Goal: Navigation & Orientation: Find specific page/section

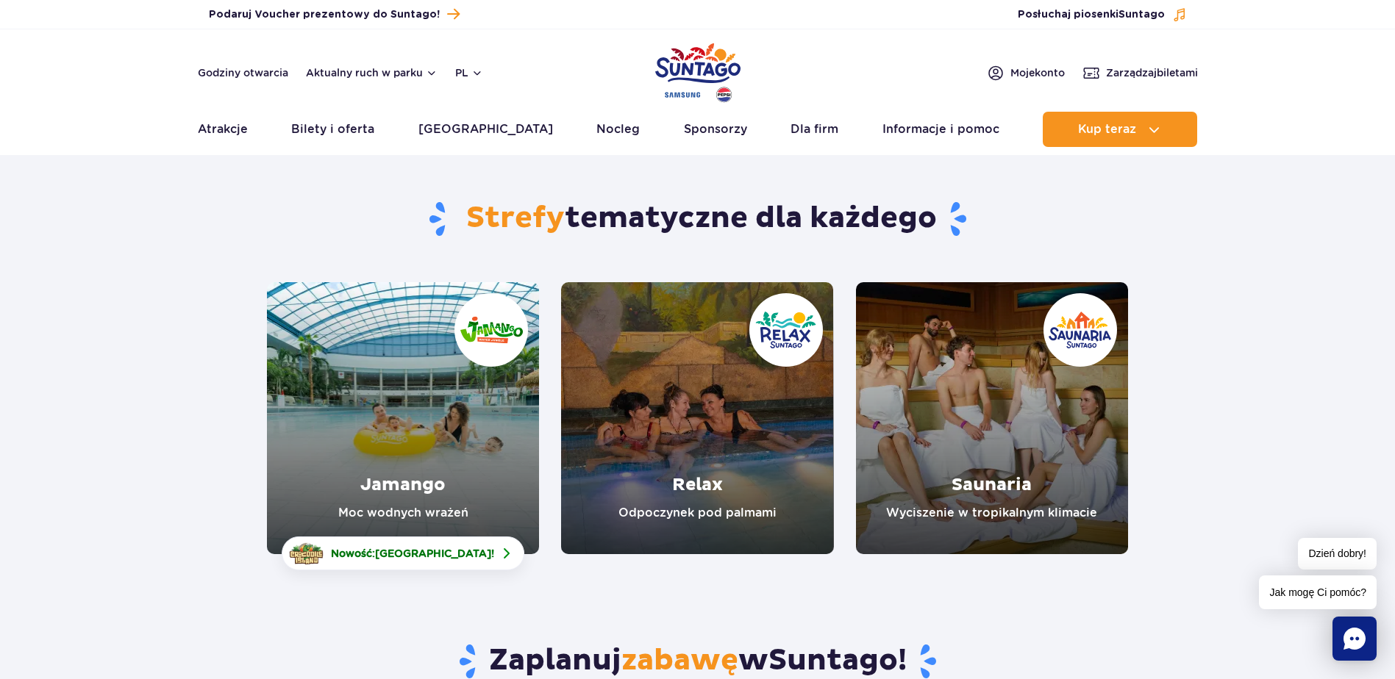
click at [965, 423] on link "Saunaria" at bounding box center [992, 418] width 272 height 272
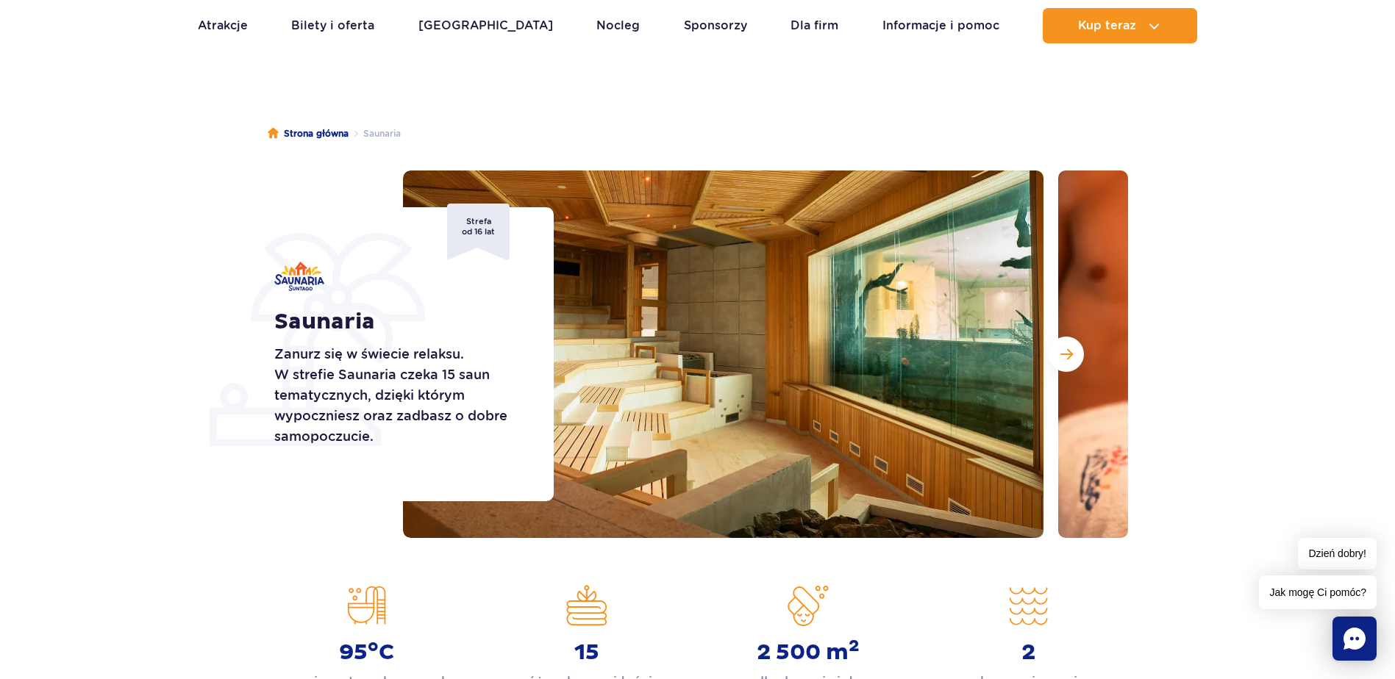
scroll to position [147, 0]
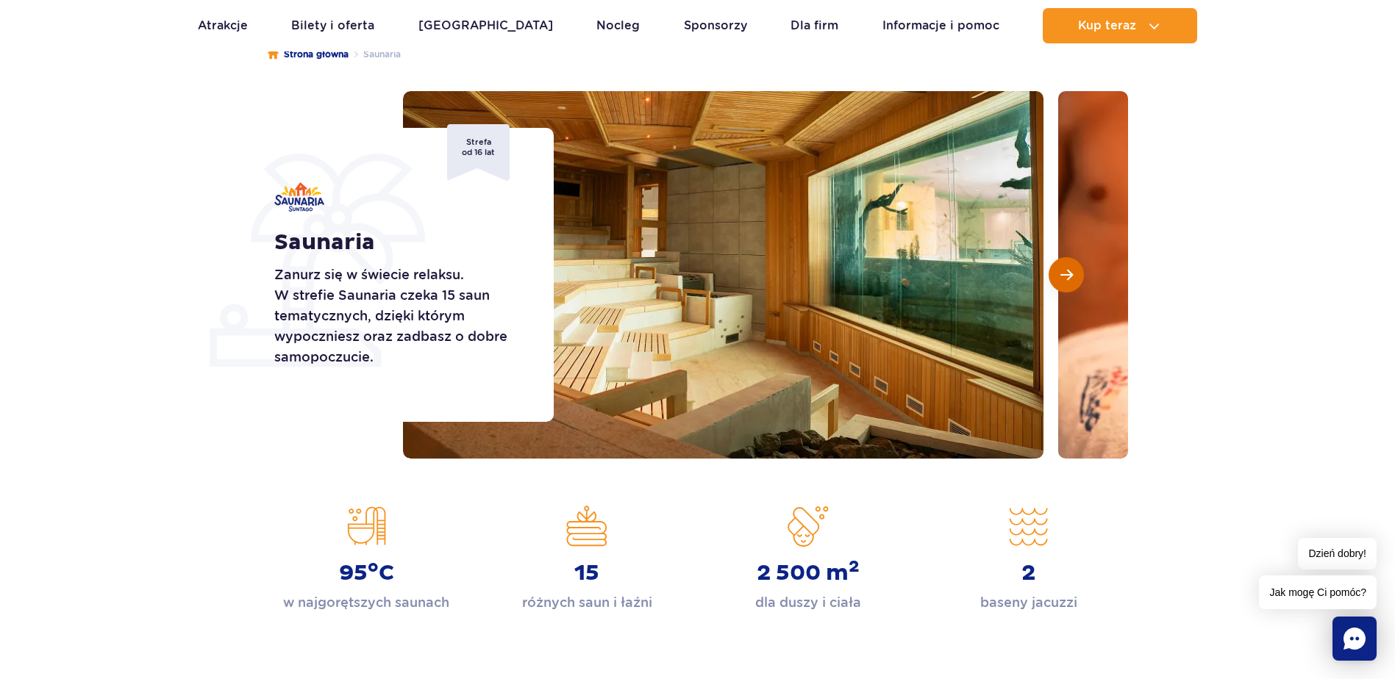
click at [1068, 278] on span "Następny slajd" at bounding box center [1066, 274] width 12 height 13
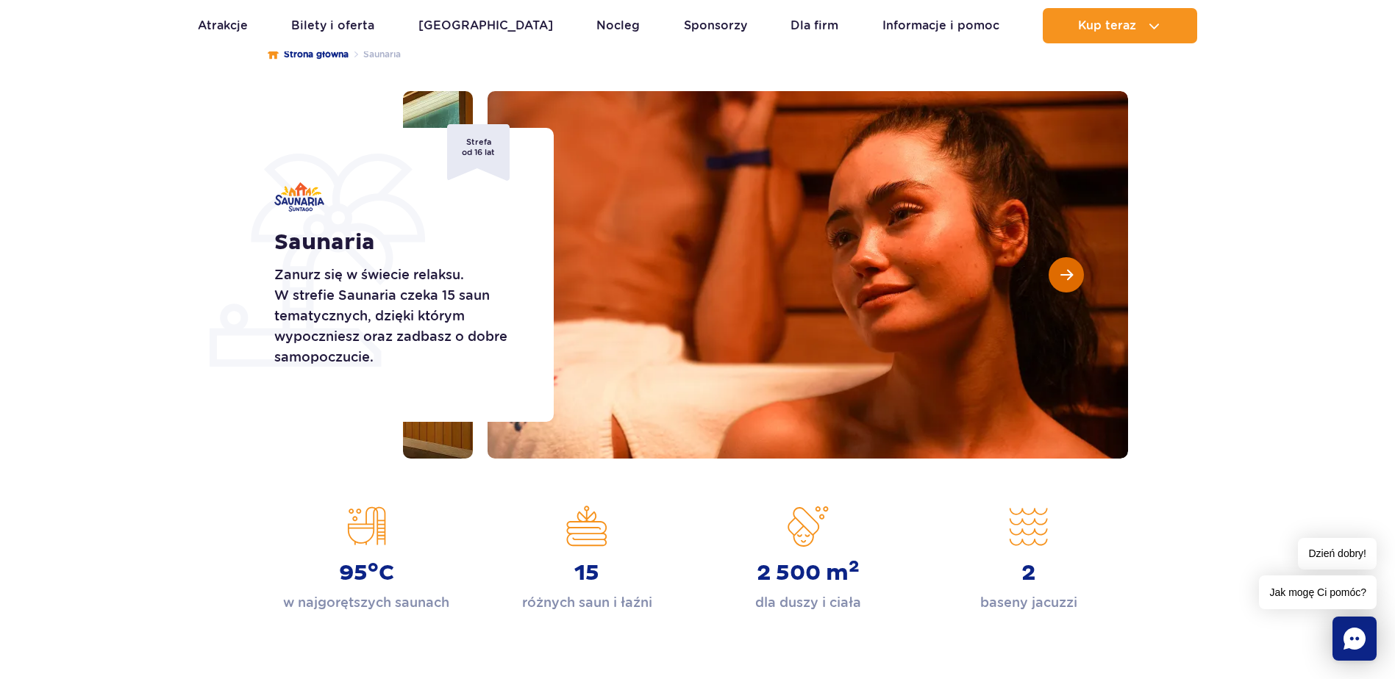
click at [1068, 278] on span "Następny slajd" at bounding box center [1066, 274] width 12 height 13
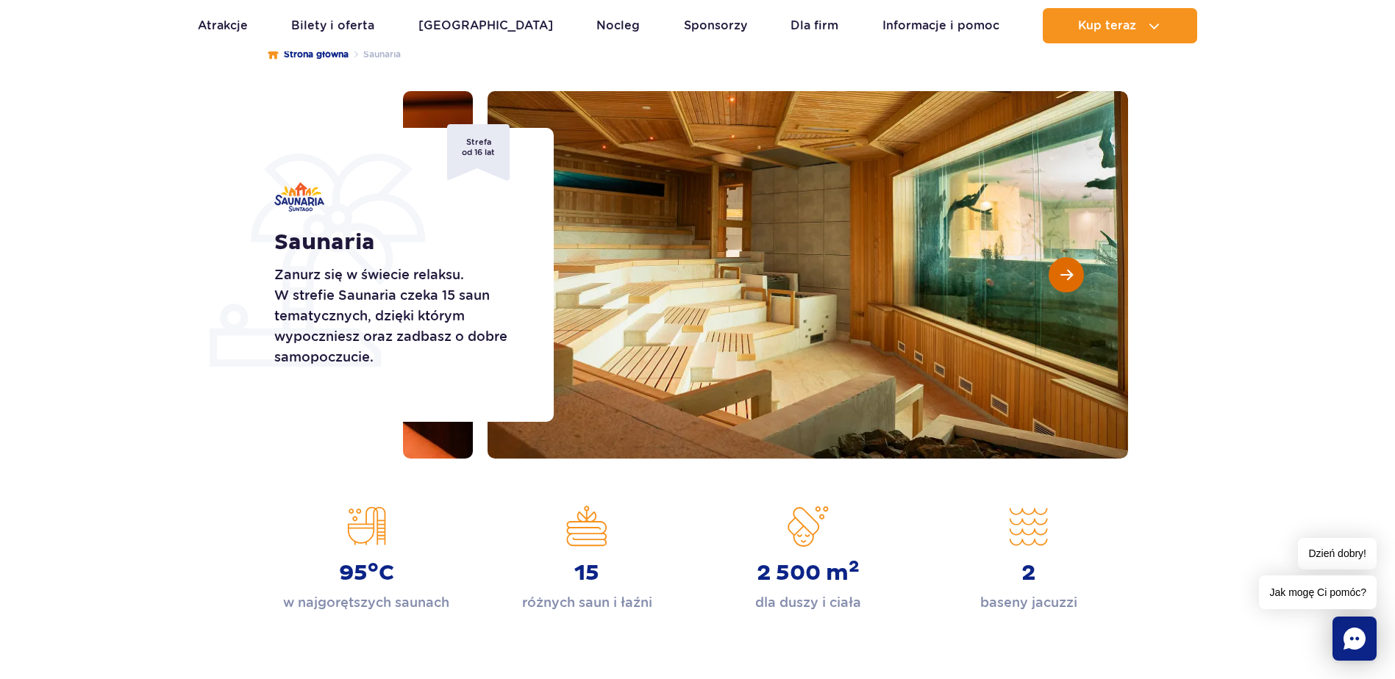
click at [1068, 278] on span "Następny slajd" at bounding box center [1066, 274] width 12 height 13
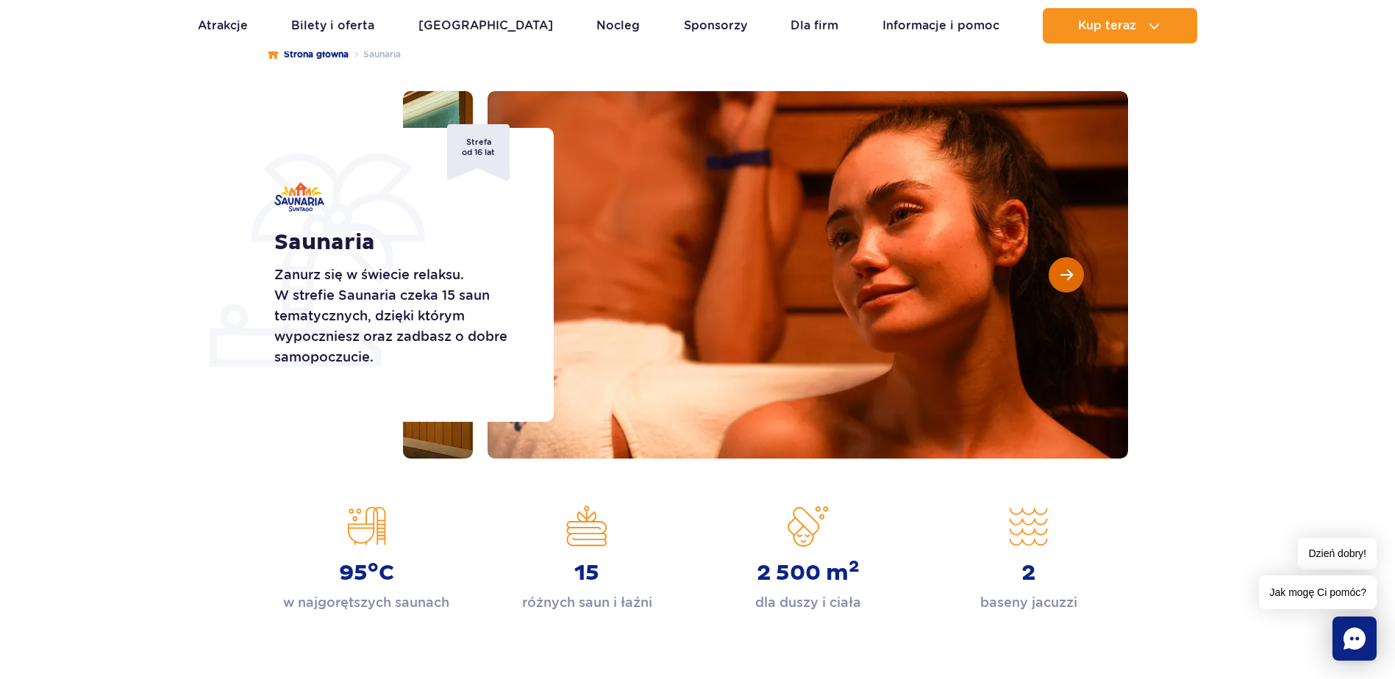
click at [1068, 278] on span "Następny slajd" at bounding box center [1066, 274] width 12 height 13
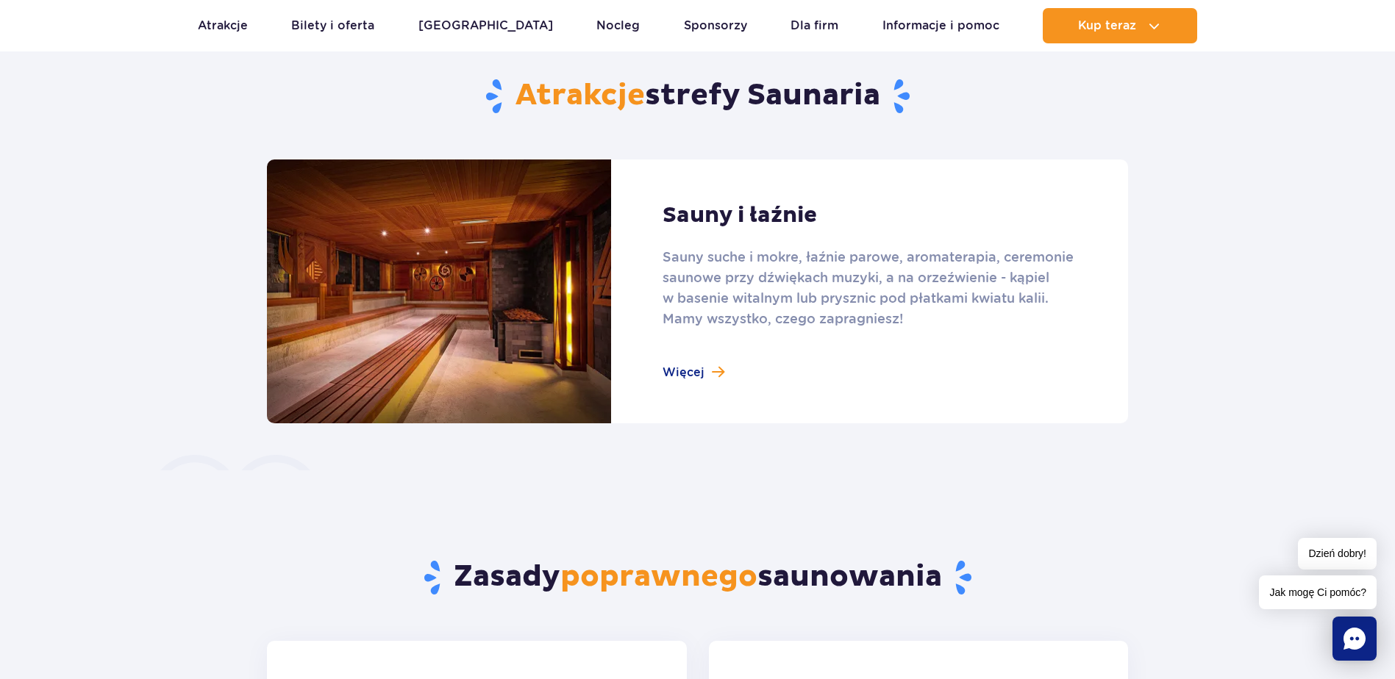
scroll to position [882, 0]
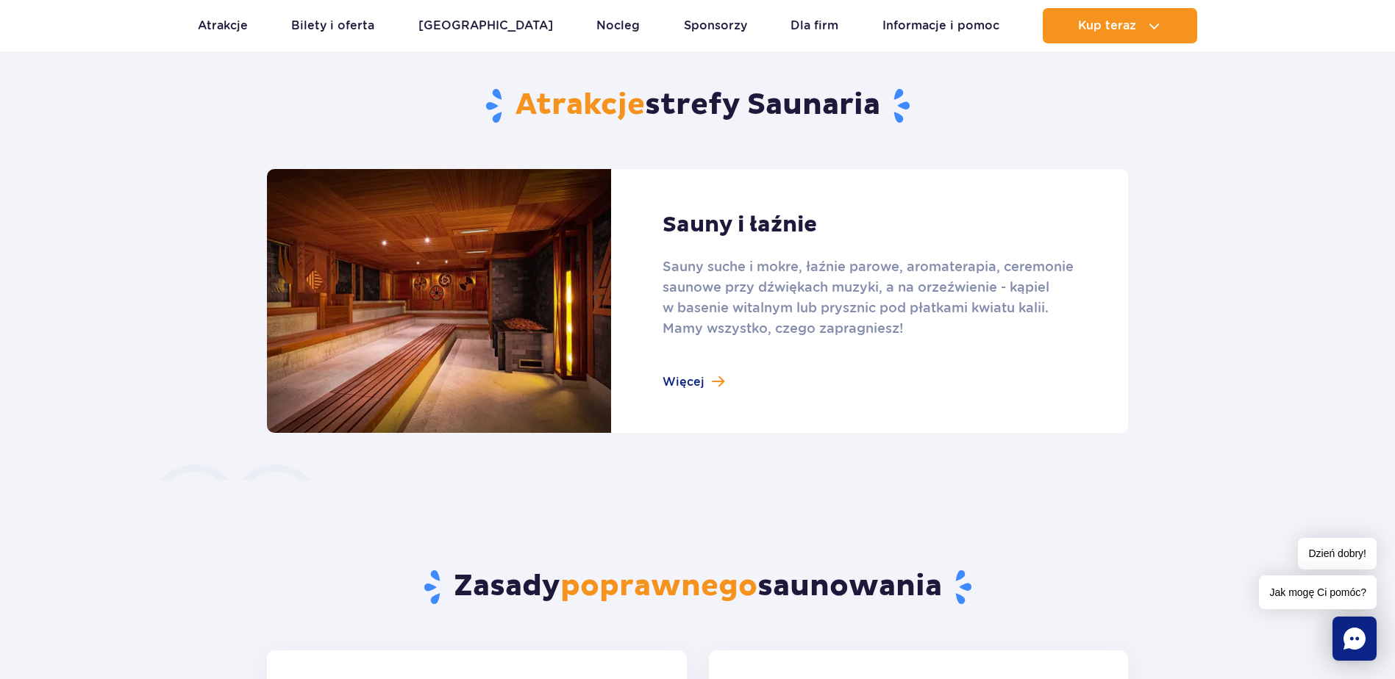
click at [693, 385] on link at bounding box center [697, 301] width 861 height 264
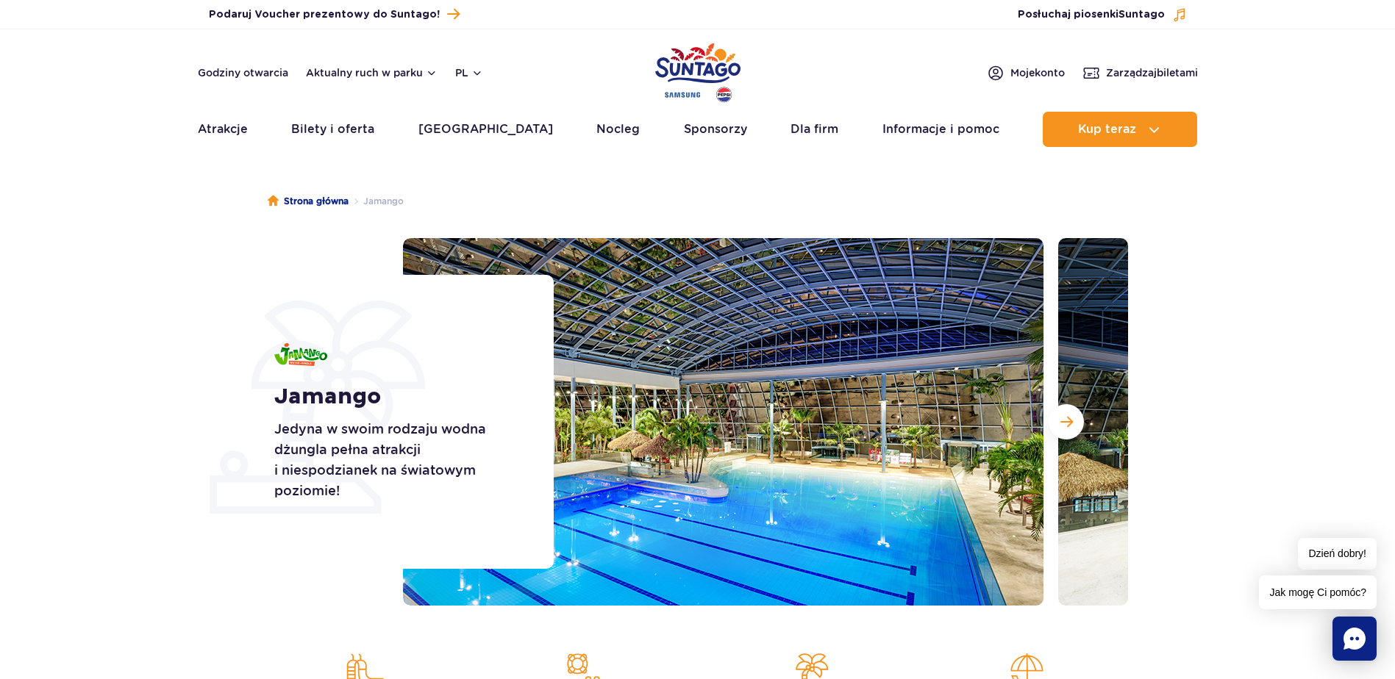
click at [943, 402] on img at bounding box center [723, 422] width 640 height 368
click at [1066, 422] on span "Następny slajd" at bounding box center [1066, 421] width 12 height 13
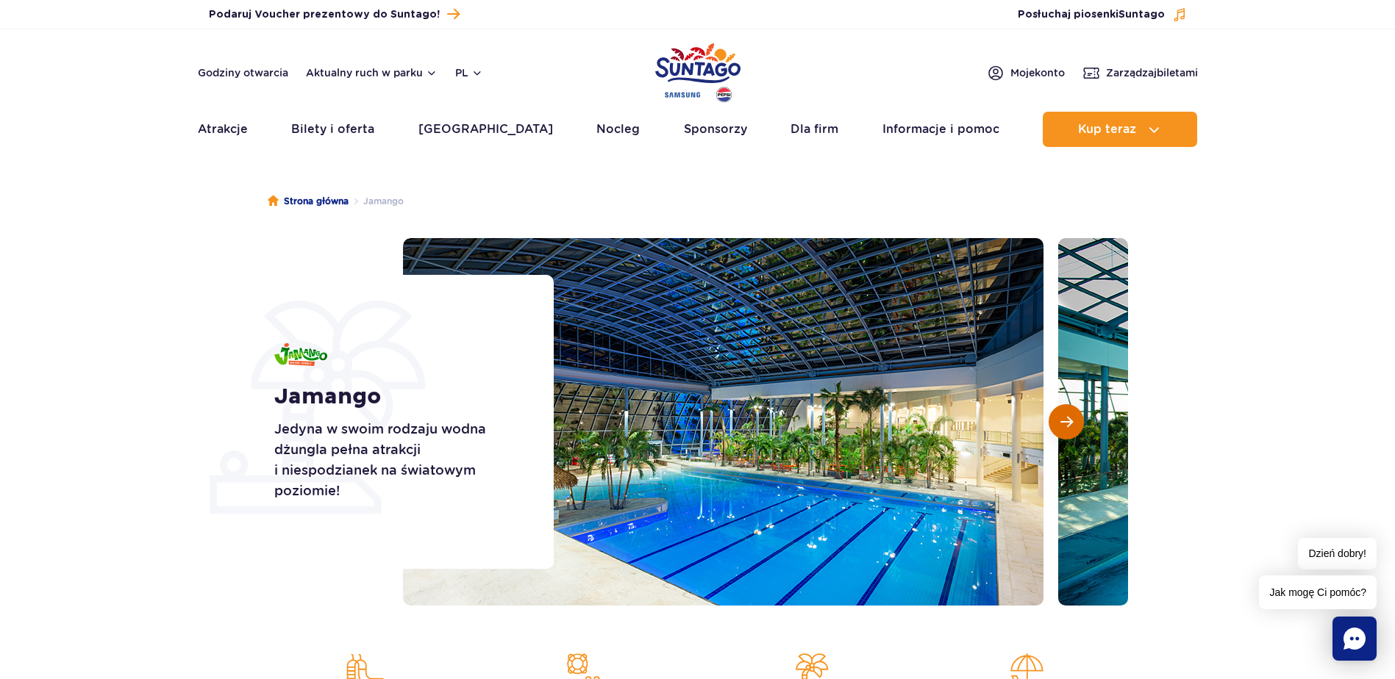
click at [1066, 422] on span "Następny slajd" at bounding box center [1066, 421] width 12 height 13
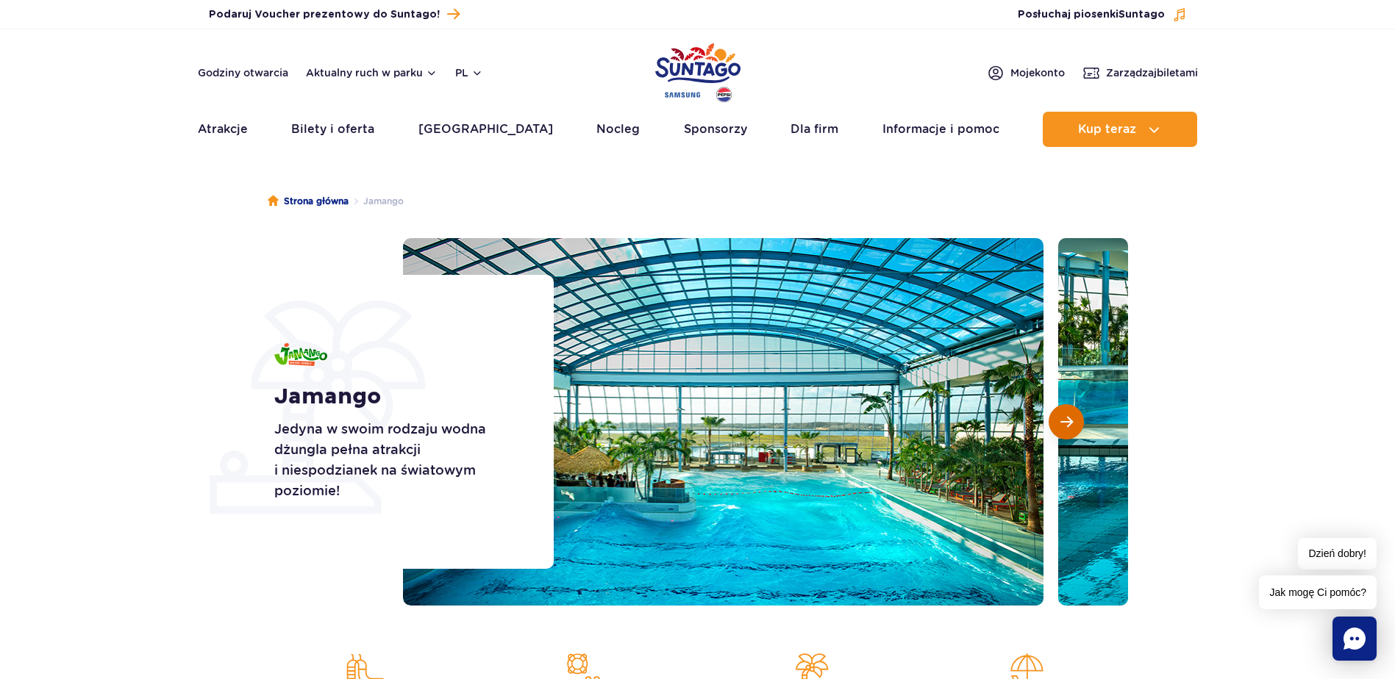
click at [1066, 422] on span "Następny slajd" at bounding box center [1066, 421] width 12 height 13
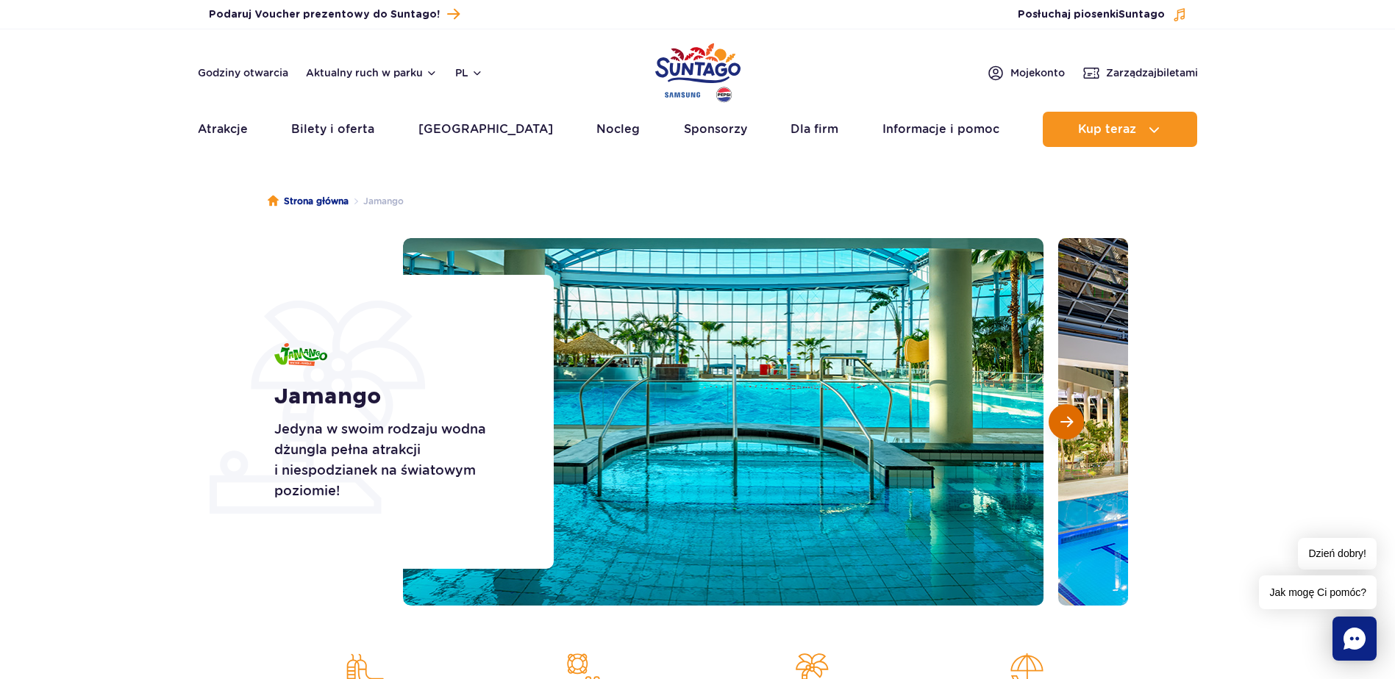
click at [1066, 422] on span "Następny slajd" at bounding box center [1066, 421] width 12 height 13
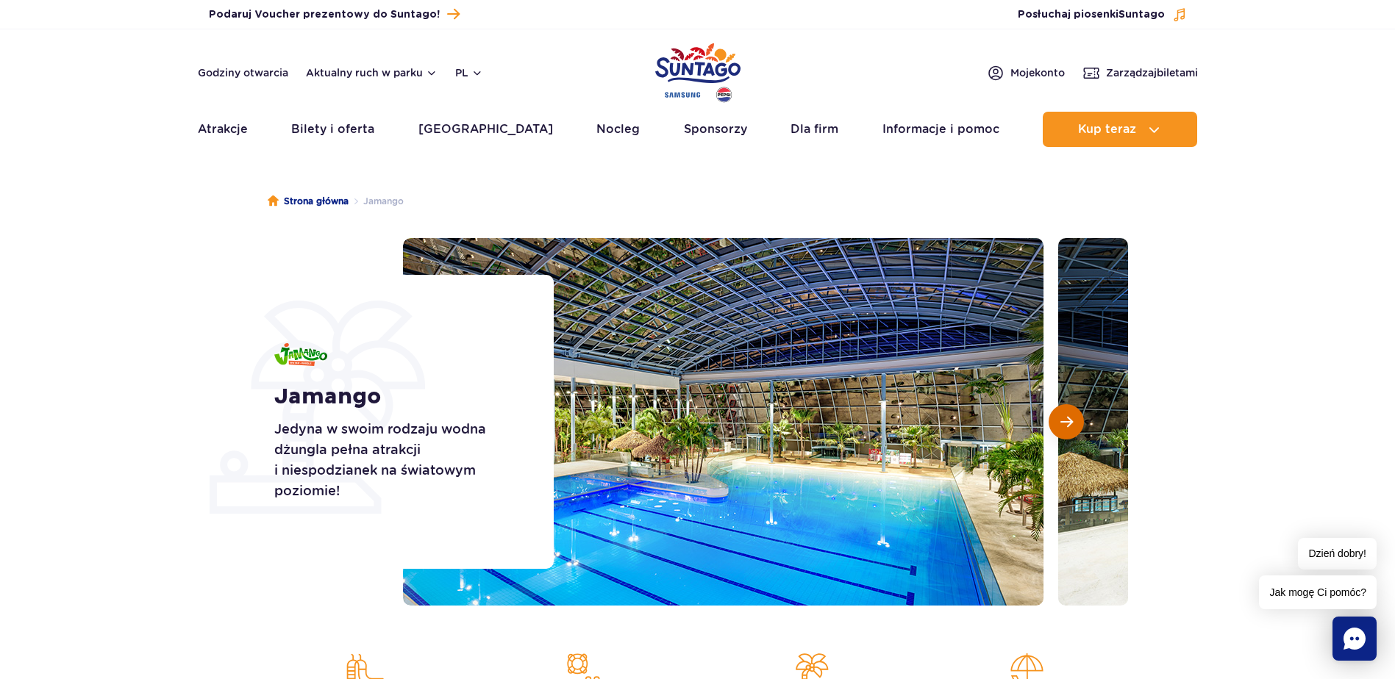
click at [1066, 422] on span "Następny slajd" at bounding box center [1066, 421] width 12 height 13
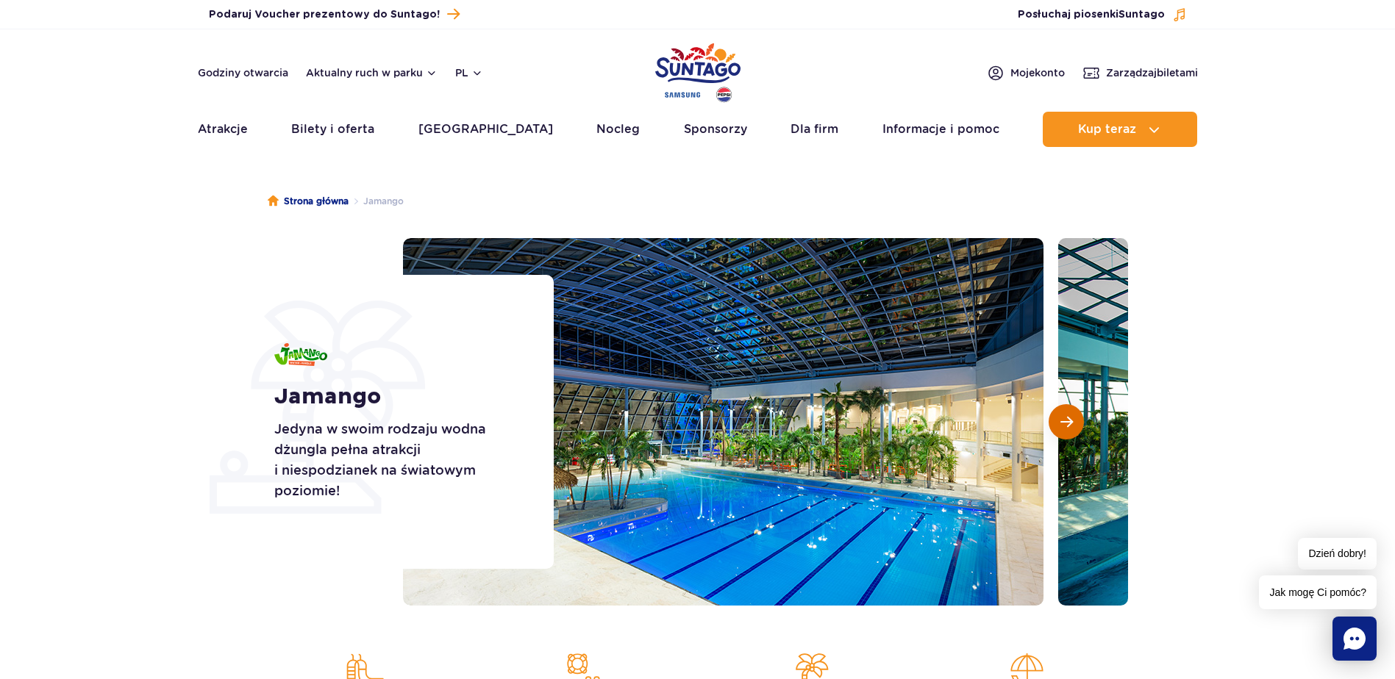
click at [1066, 422] on span "Następny slajd" at bounding box center [1066, 421] width 12 height 13
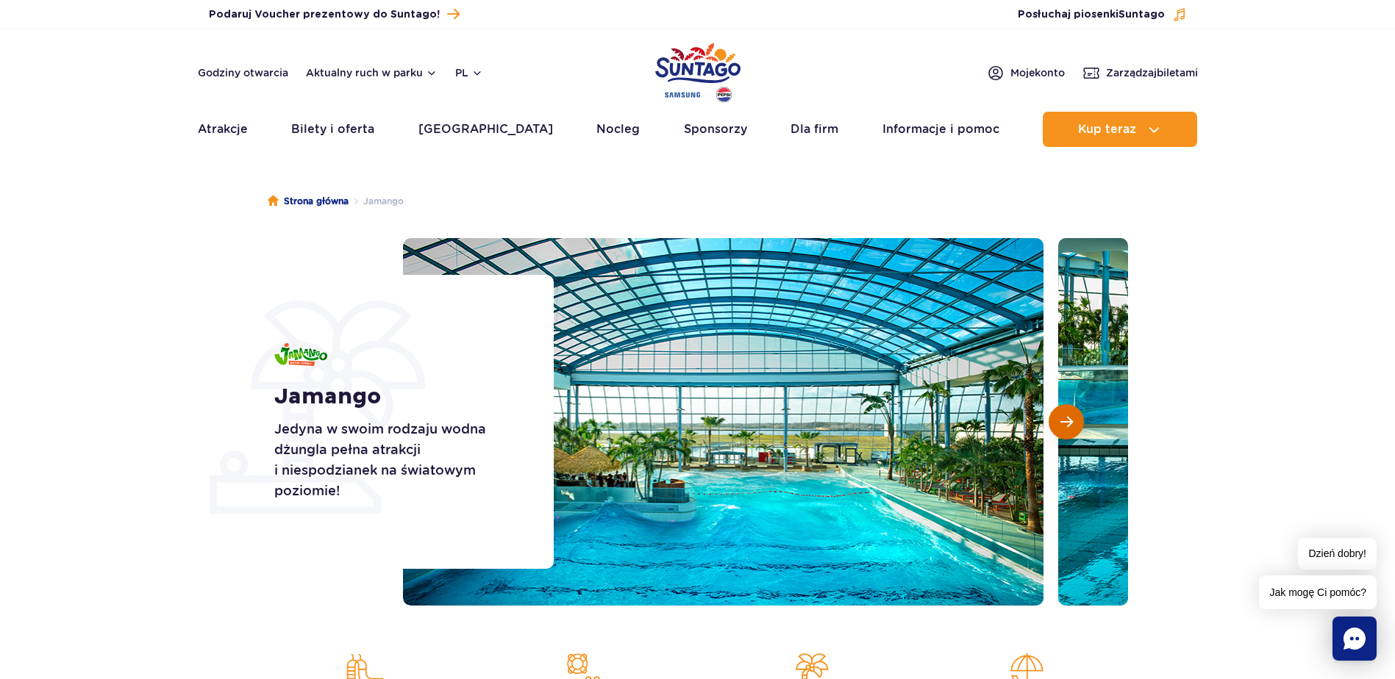
click at [1066, 422] on span "Następny slajd" at bounding box center [1066, 421] width 12 height 13
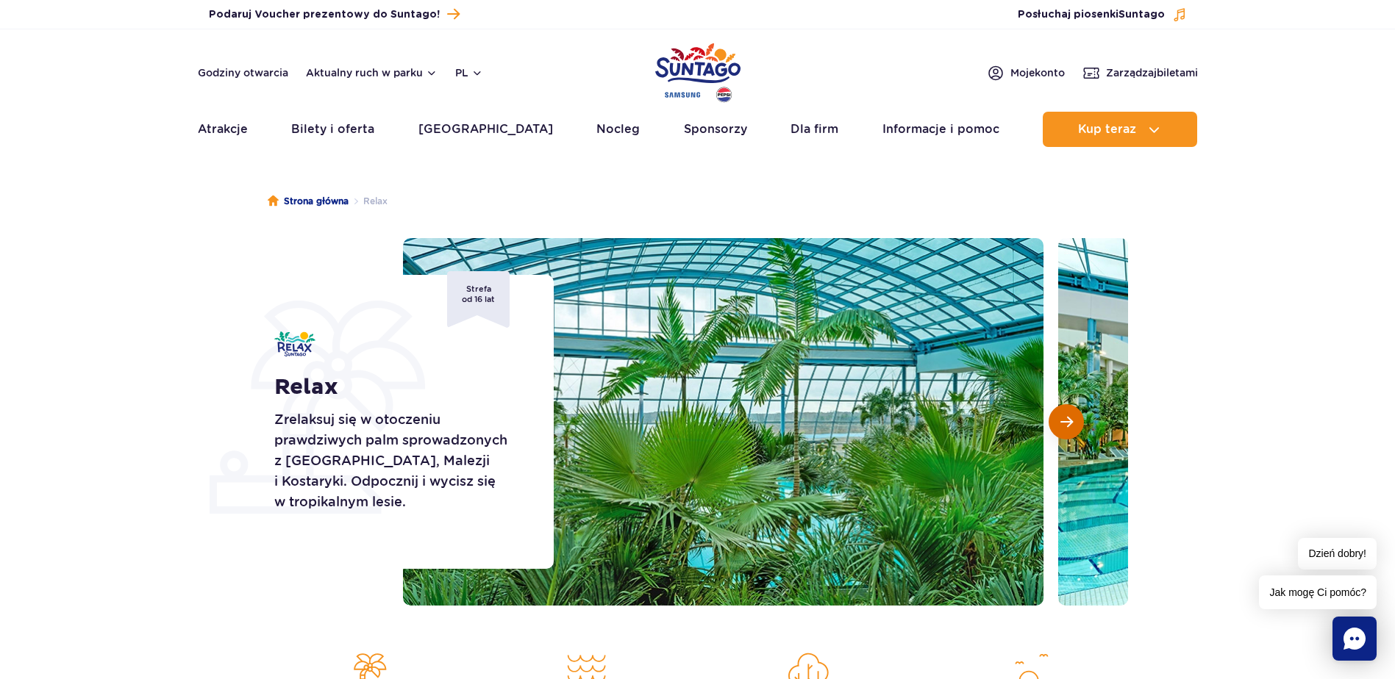
click at [1057, 421] on button "Następny slajd" at bounding box center [1065, 421] width 35 height 35
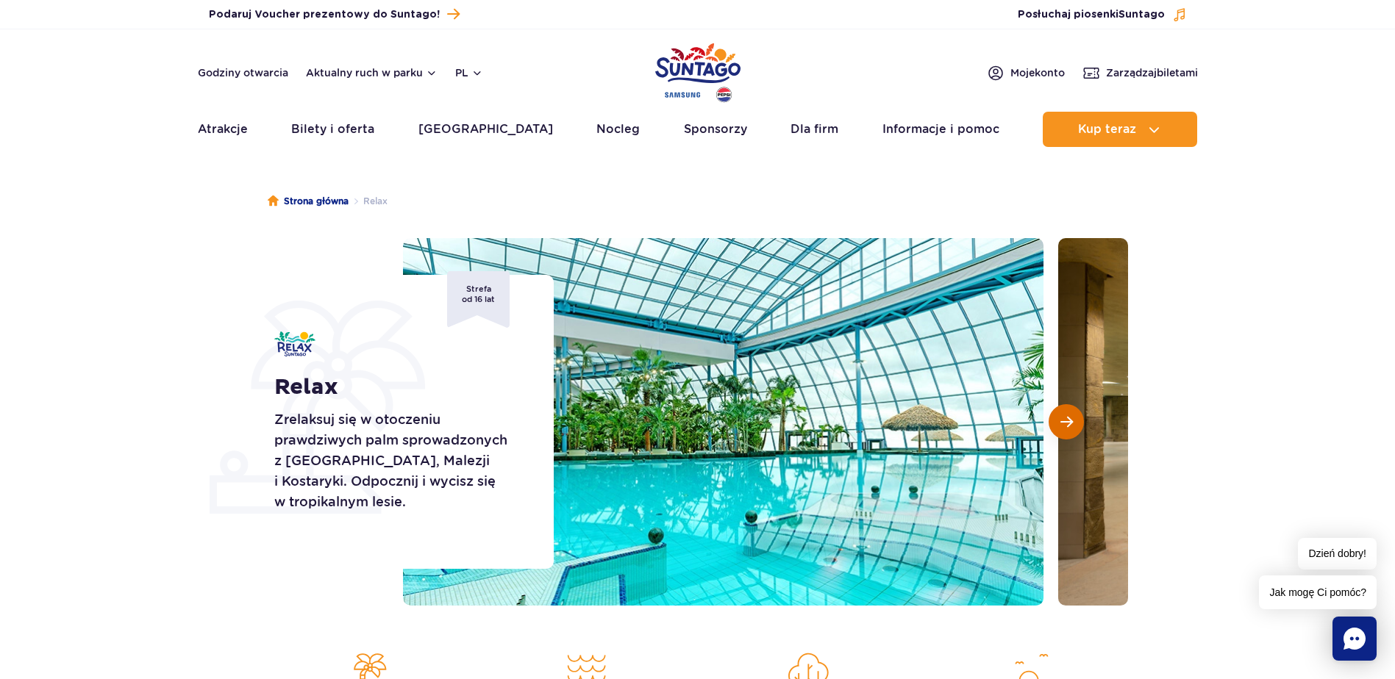
click at [1062, 422] on span "Następny slajd" at bounding box center [1066, 421] width 12 height 13
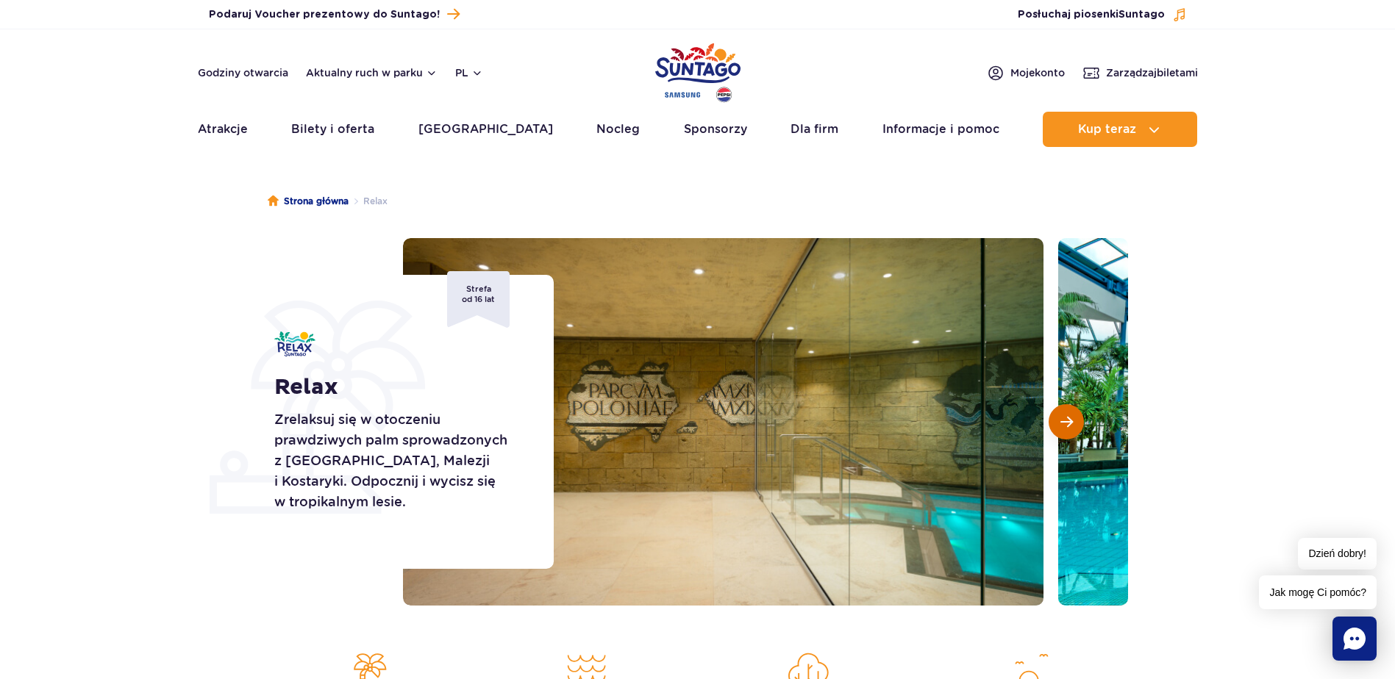
click at [1063, 422] on span "Następny slajd" at bounding box center [1066, 421] width 12 height 13
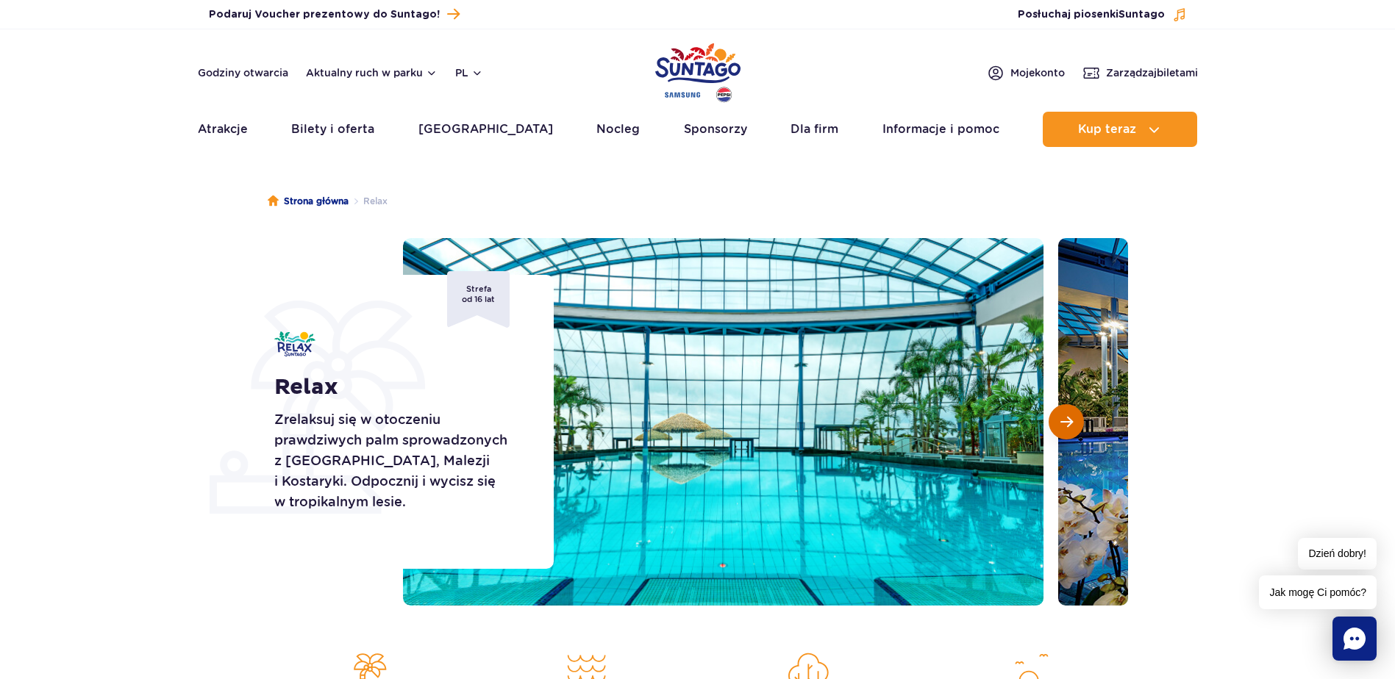
click at [1063, 422] on span "Następny slajd" at bounding box center [1066, 421] width 12 height 13
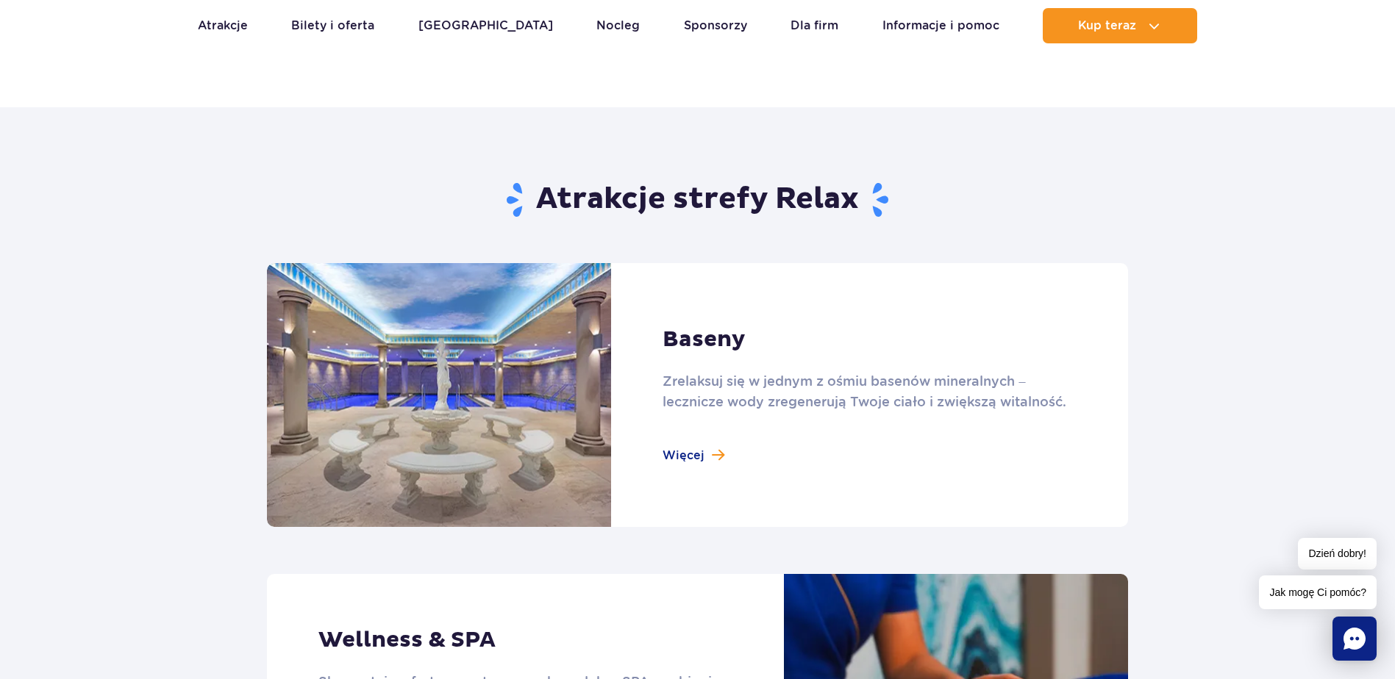
scroll to position [956, 0]
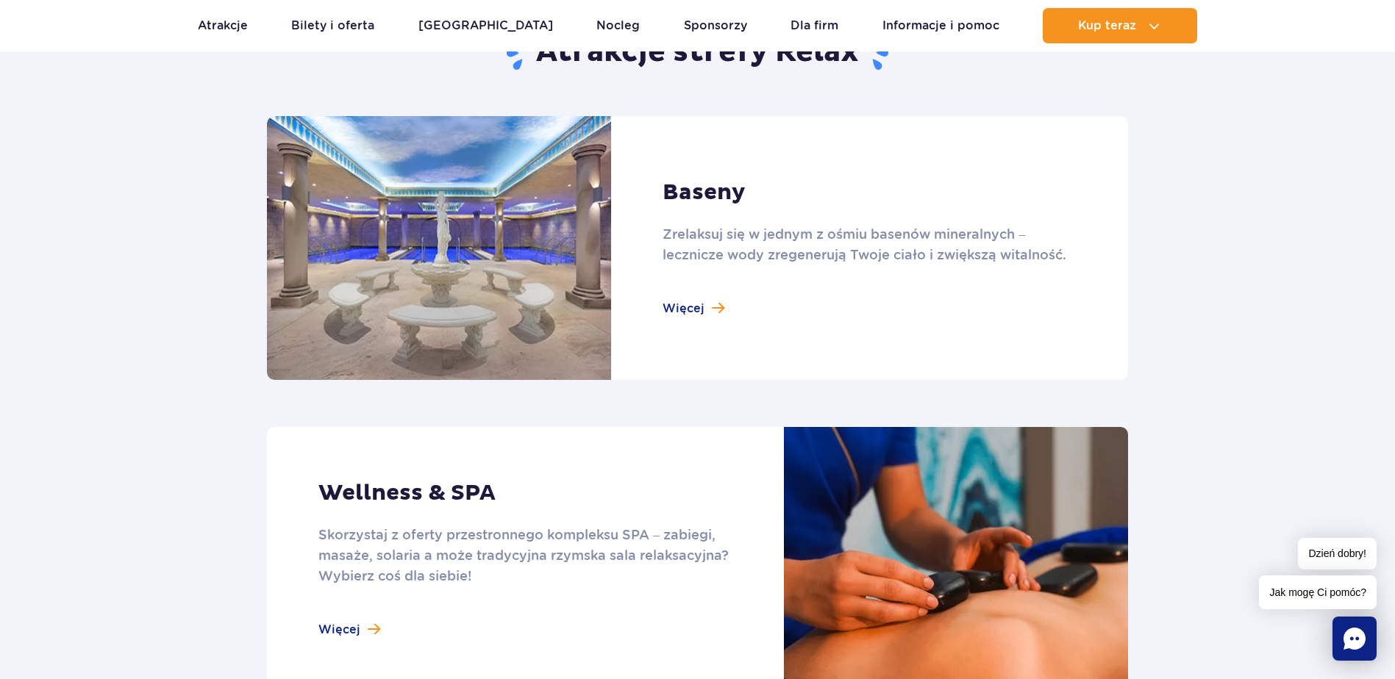
click at [702, 306] on link at bounding box center [697, 248] width 861 height 264
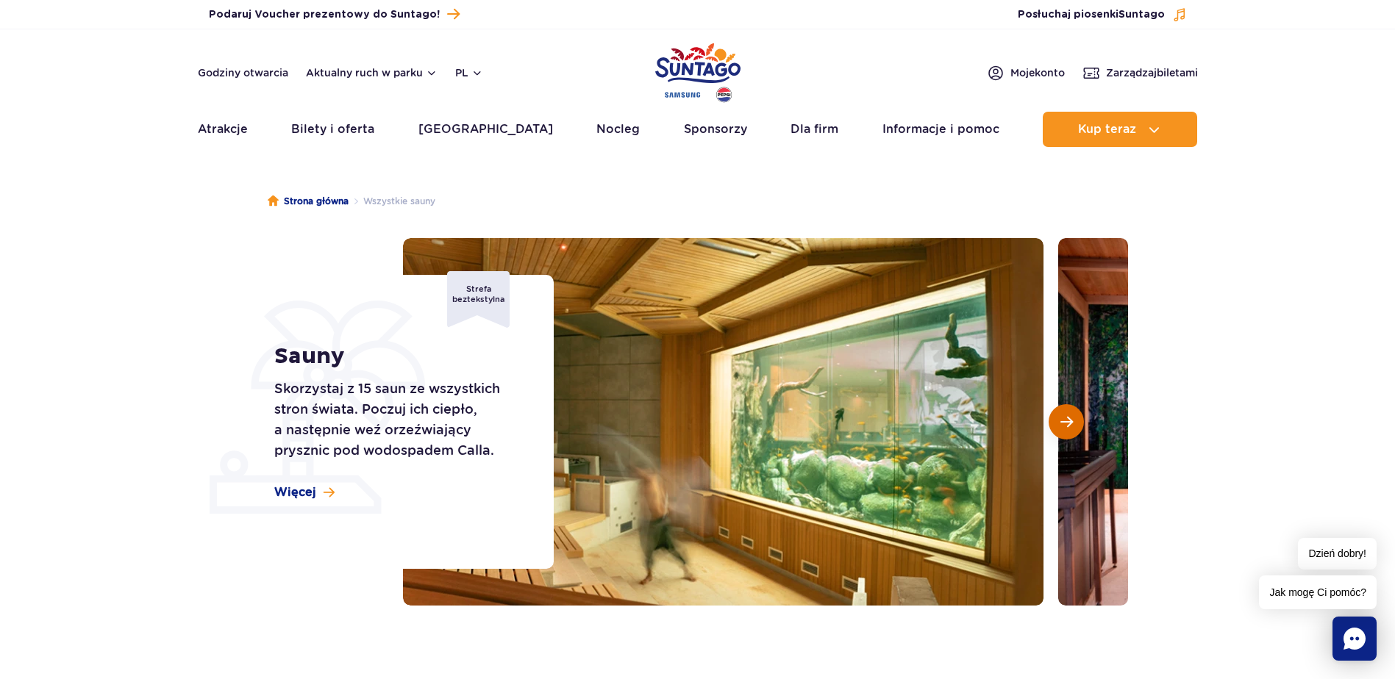
click at [1070, 422] on span "Następny slajd" at bounding box center [1066, 421] width 12 height 13
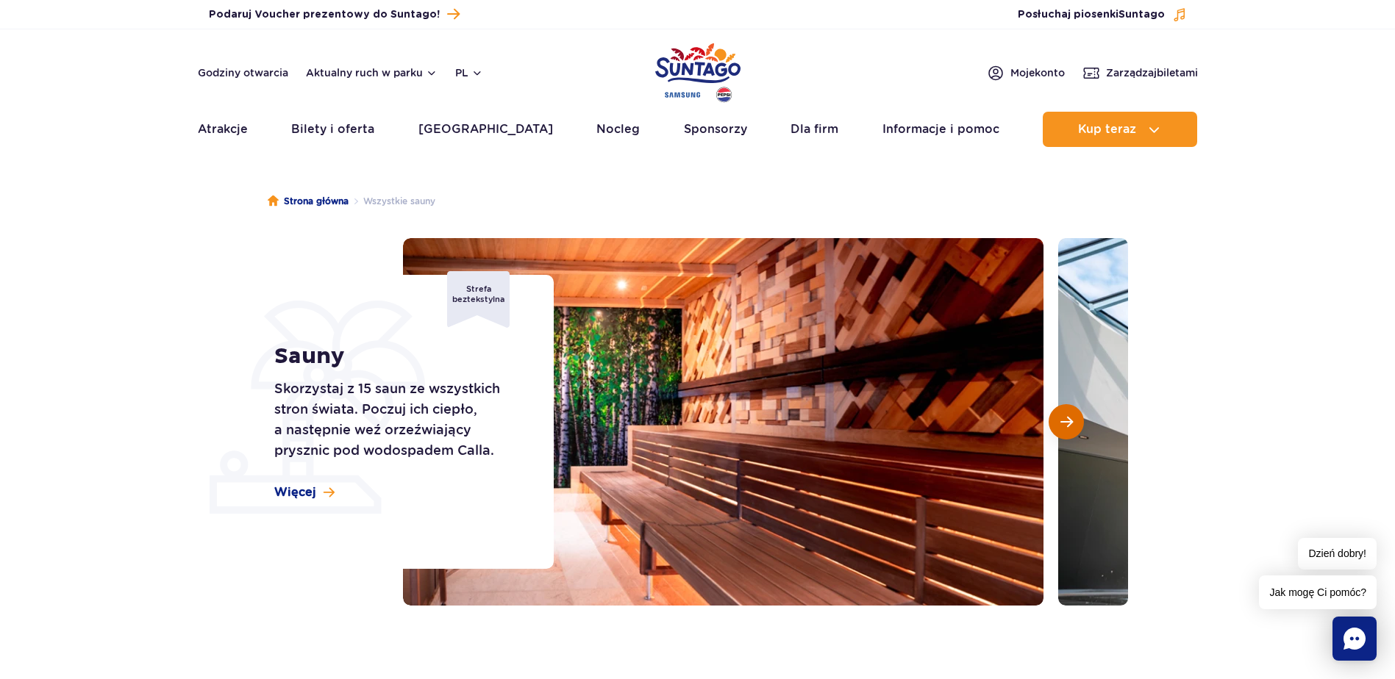
click at [1070, 422] on span "Następny slajd" at bounding box center [1066, 421] width 12 height 13
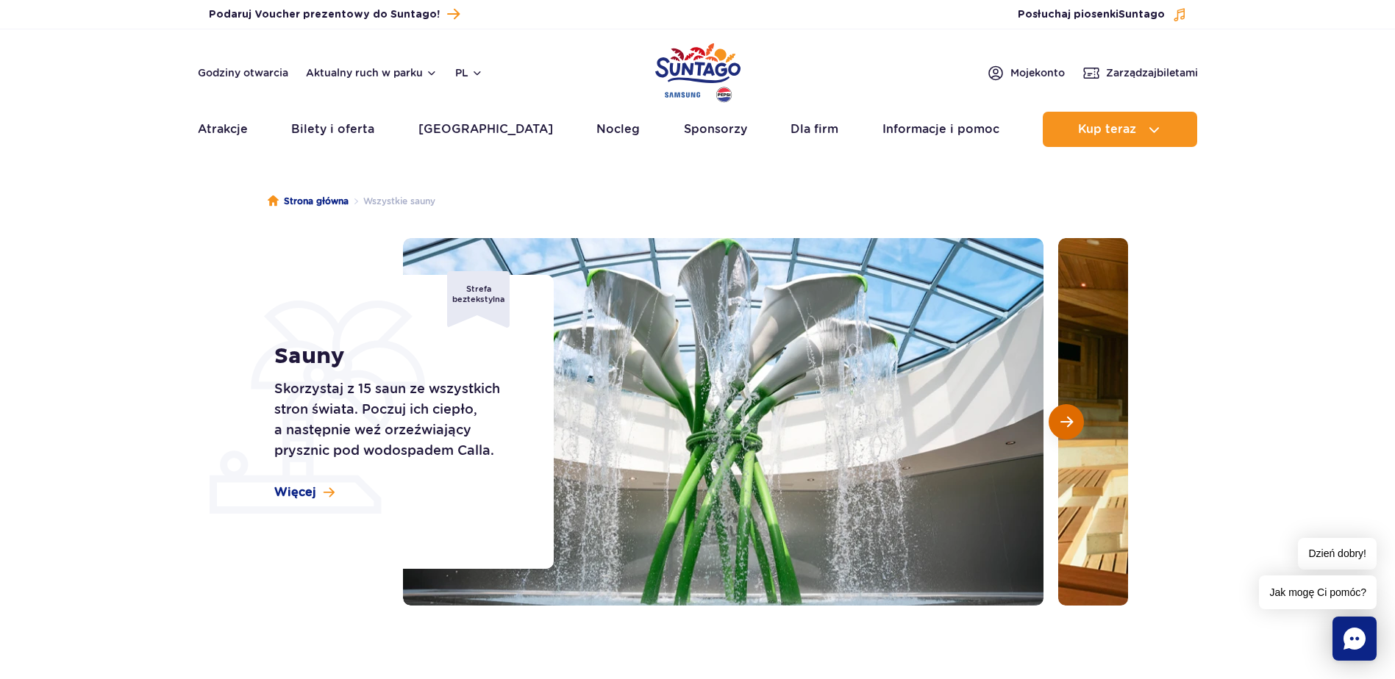
click at [1070, 422] on span "Następny slajd" at bounding box center [1066, 421] width 12 height 13
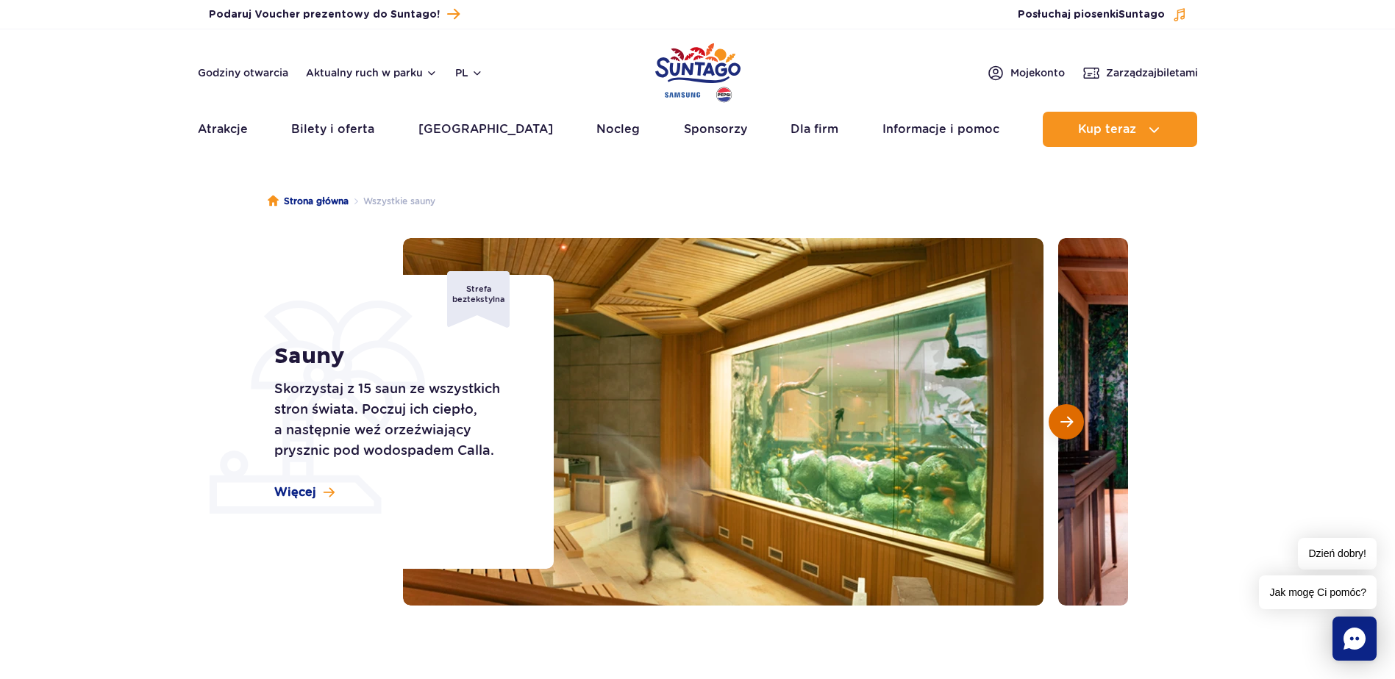
click at [1070, 422] on span "Następny slajd" at bounding box center [1066, 421] width 12 height 13
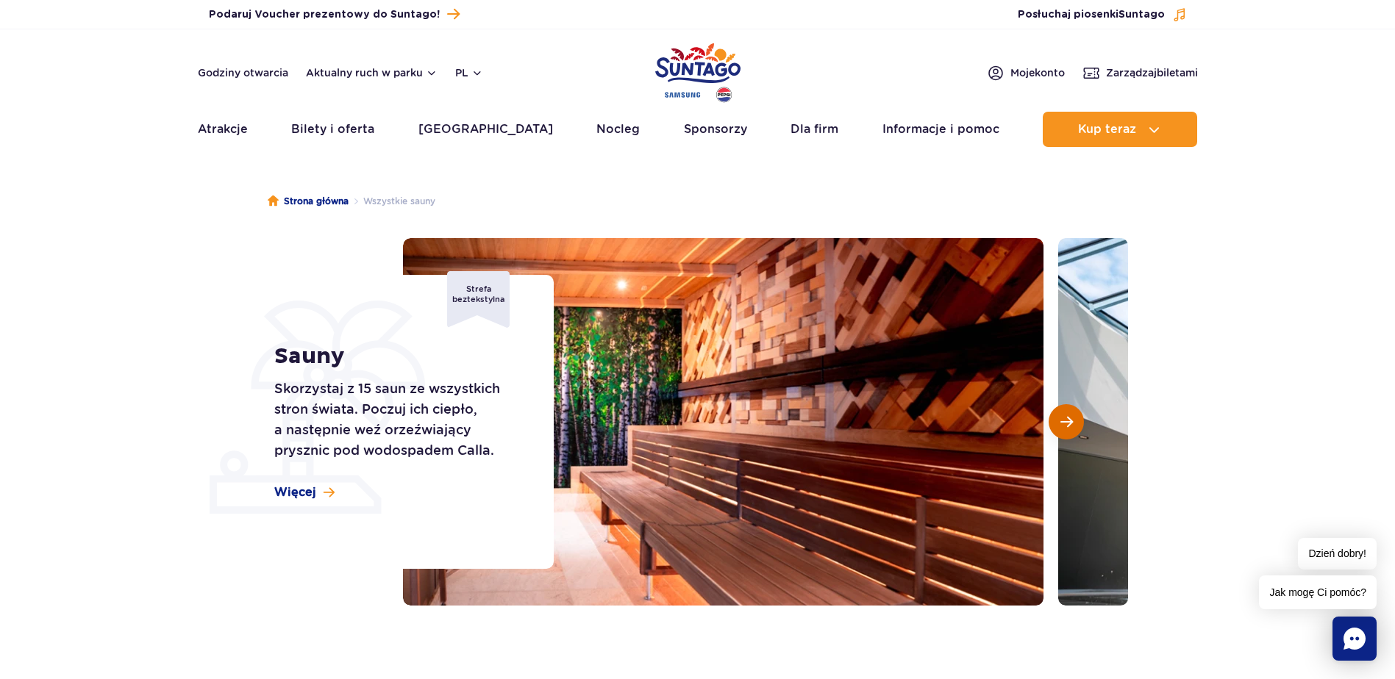
click at [1070, 422] on span "Następny slajd" at bounding box center [1066, 421] width 12 height 13
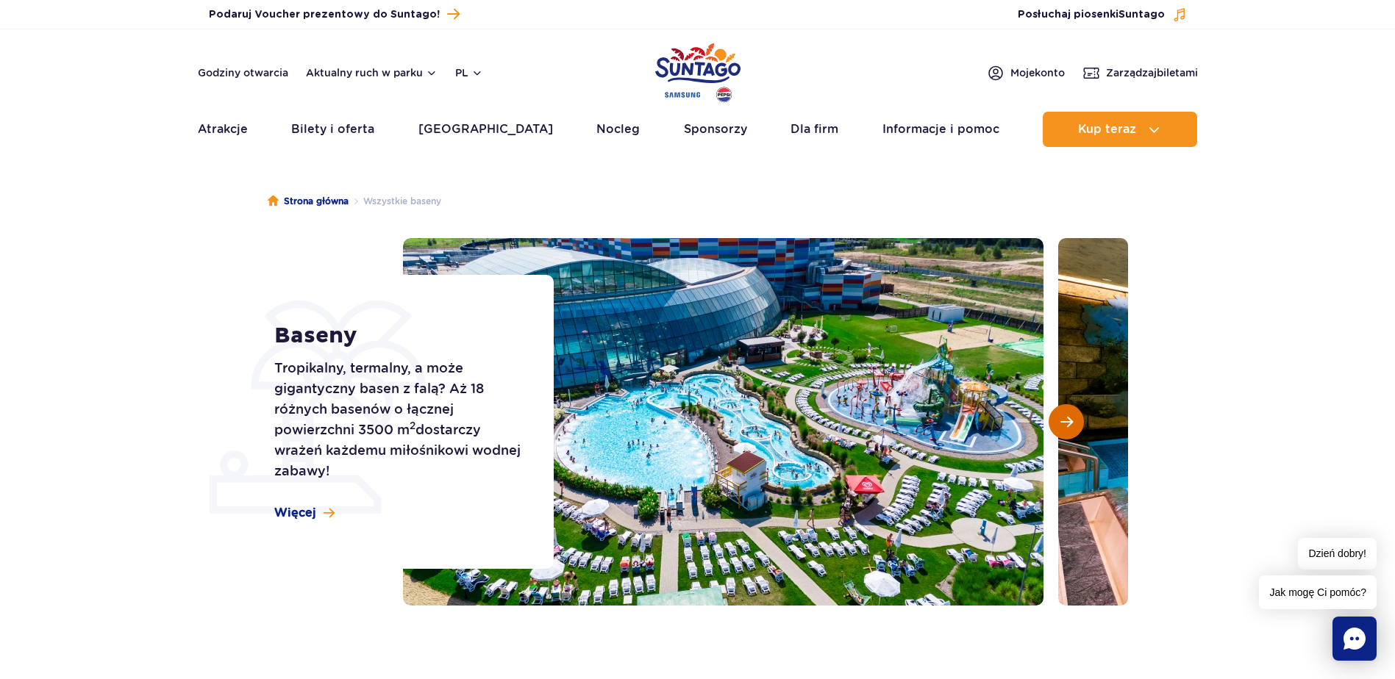
click at [1054, 425] on button "Następny slajd" at bounding box center [1065, 421] width 35 height 35
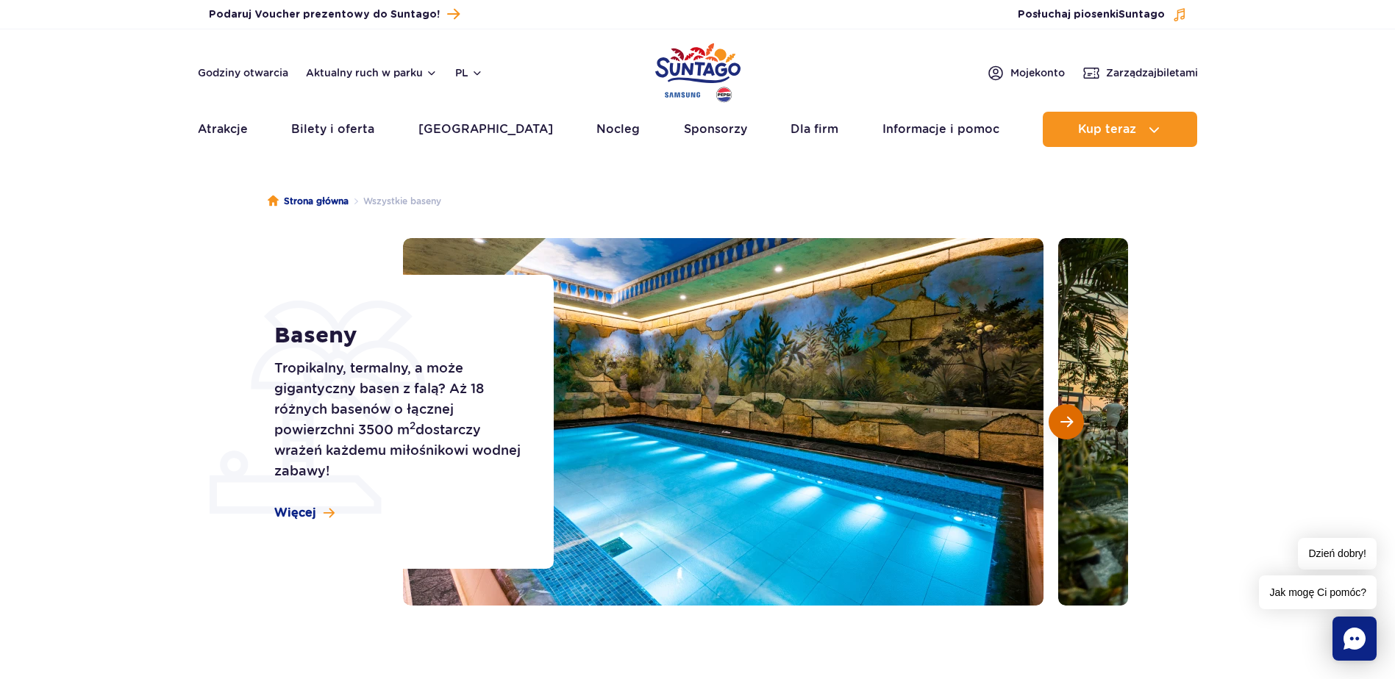
click at [1054, 425] on button "Następny slajd" at bounding box center [1065, 421] width 35 height 35
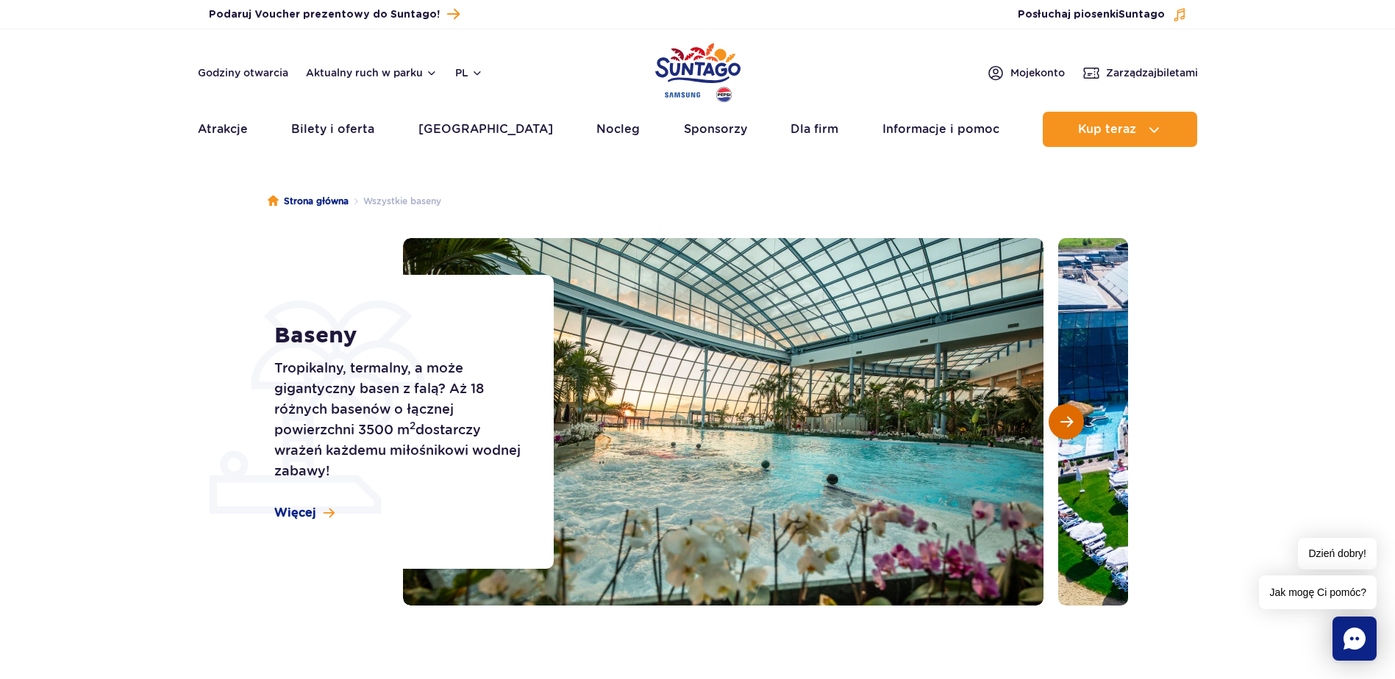
click at [1054, 425] on button "Następny slajd" at bounding box center [1065, 421] width 35 height 35
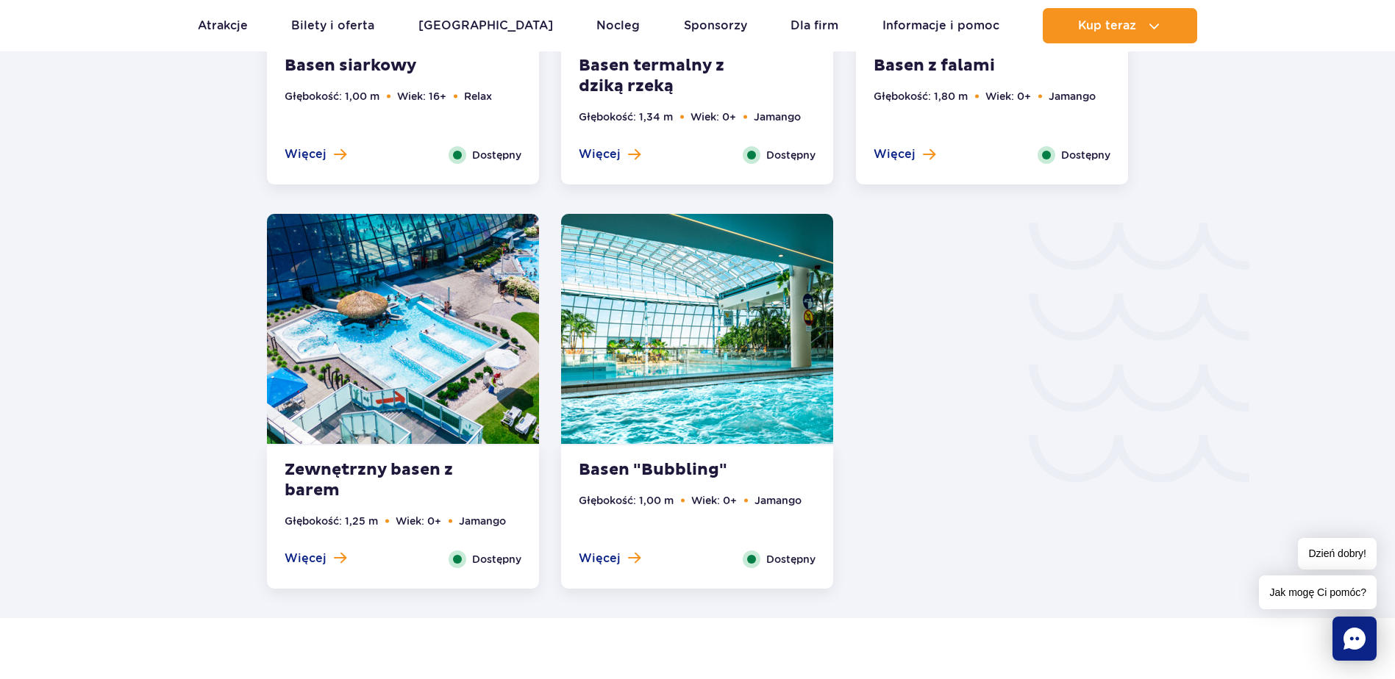
scroll to position [2573, 0]
